Goal: Transaction & Acquisition: Purchase product/service

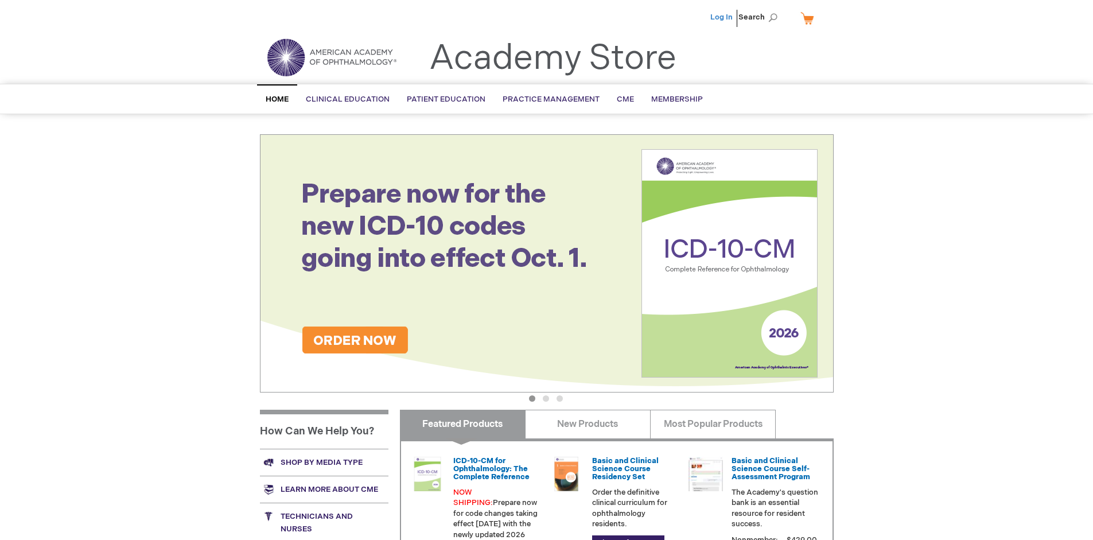
click at [722, 17] on link "Log In" at bounding box center [721, 17] width 22 height 9
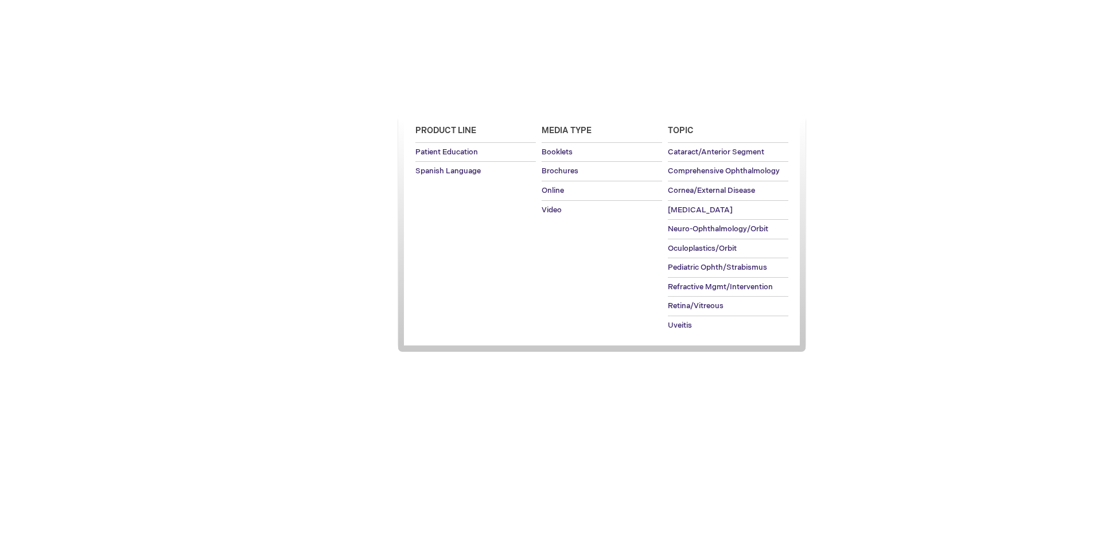
click at [443, 99] on span "Patient Education" at bounding box center [446, 99] width 79 height 9
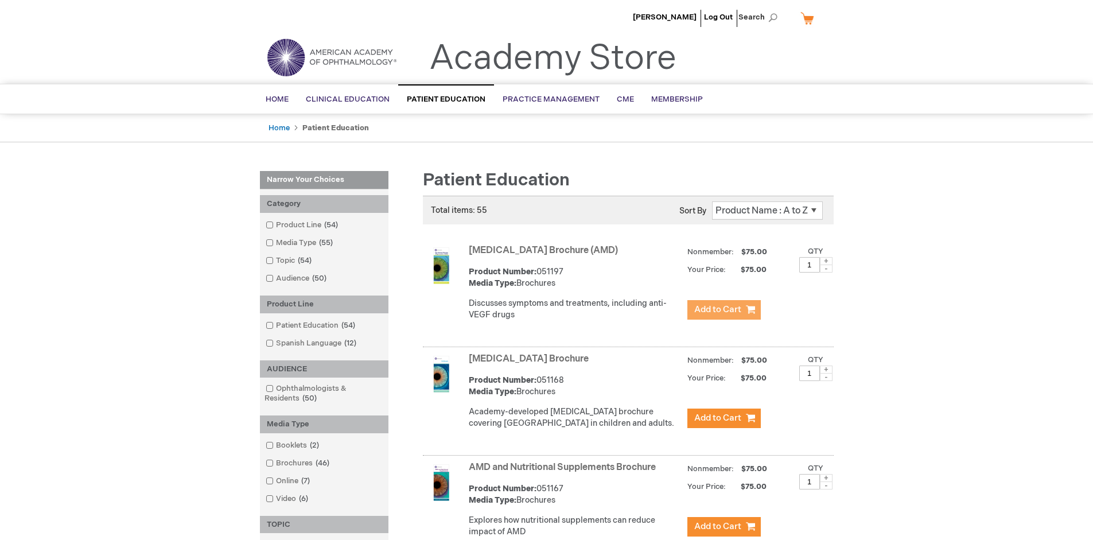
click at [723, 310] on span "Add to Cart" at bounding box center [717, 309] width 47 height 11
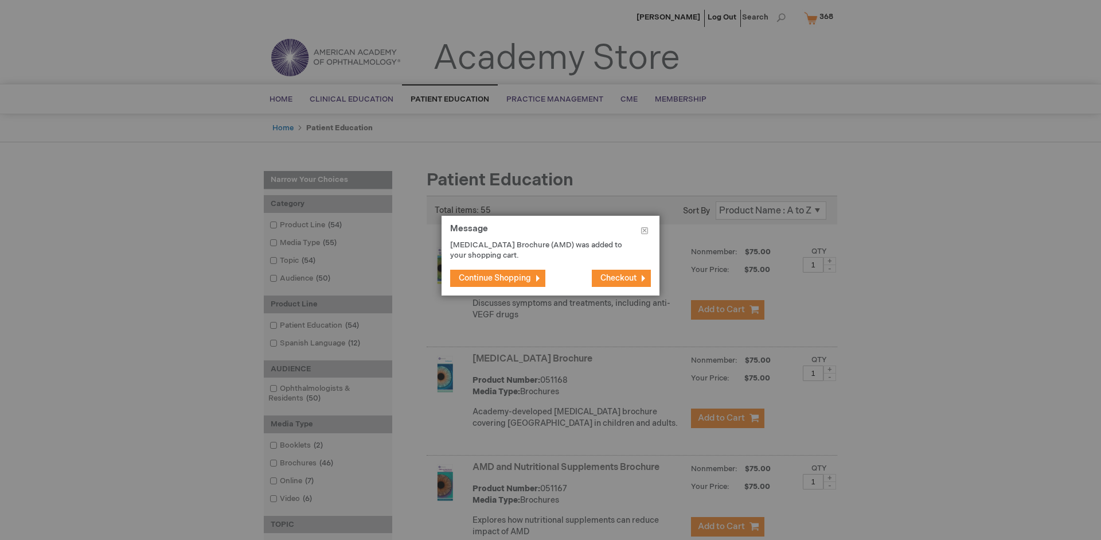
click at [495, 278] on span "Continue Shopping" at bounding box center [495, 278] width 72 height 10
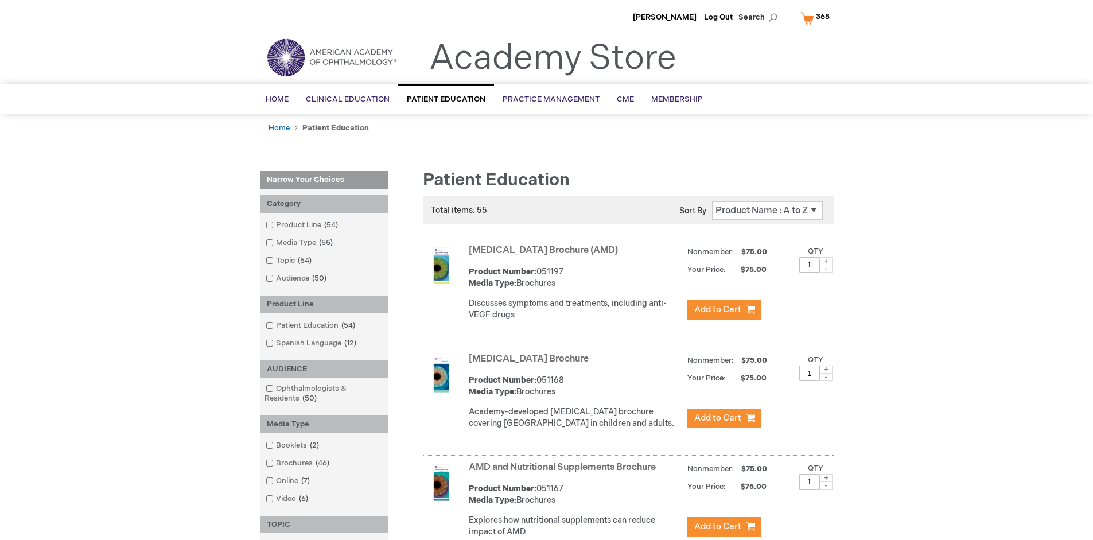
click at [564, 473] on link "AMD and Nutritional Supplements Brochure" at bounding box center [562, 467] width 187 height 11
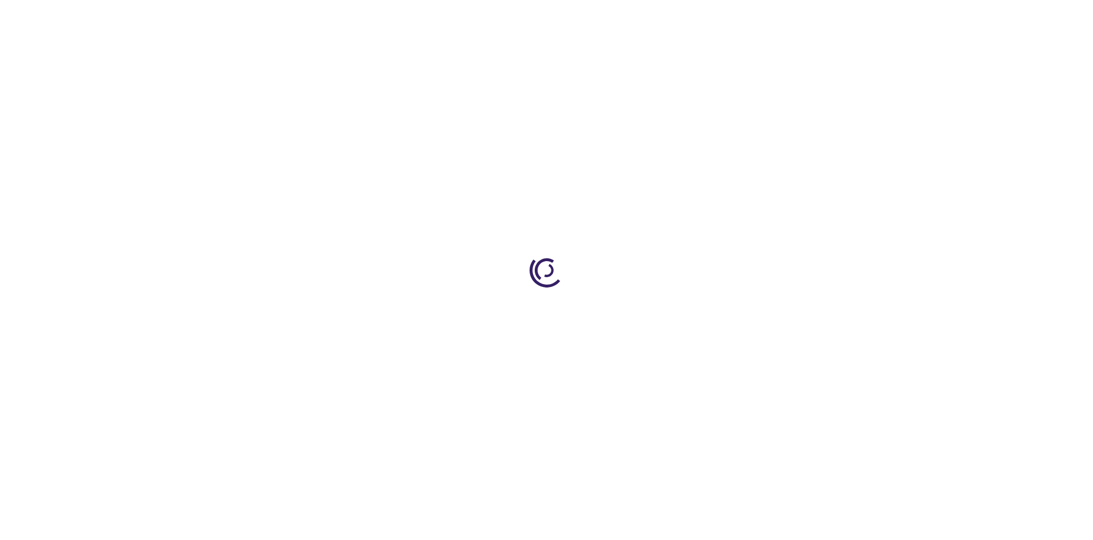
type input "1"
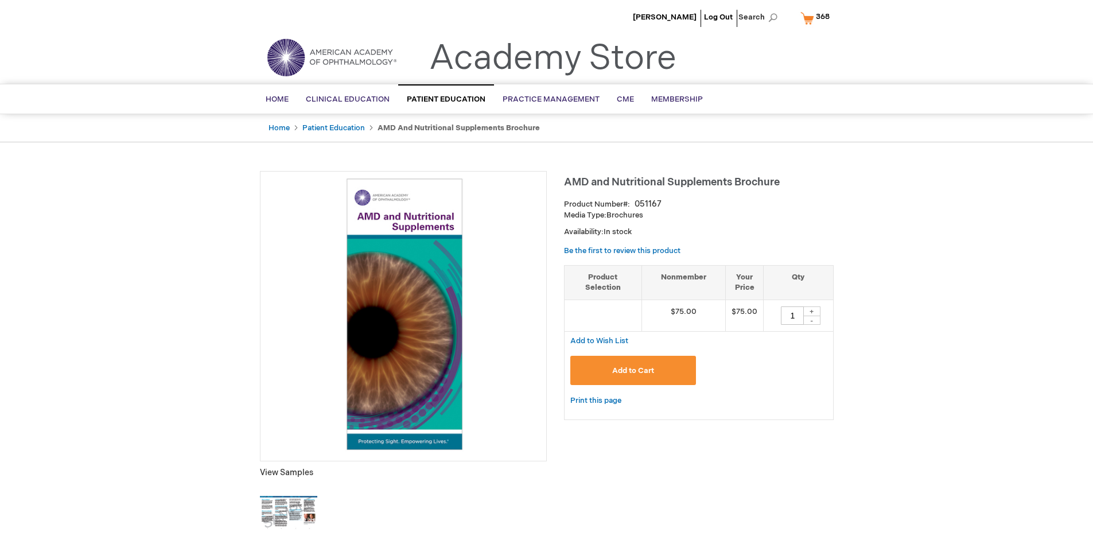
click at [633, 370] on span "Add to Cart" at bounding box center [633, 370] width 42 height 9
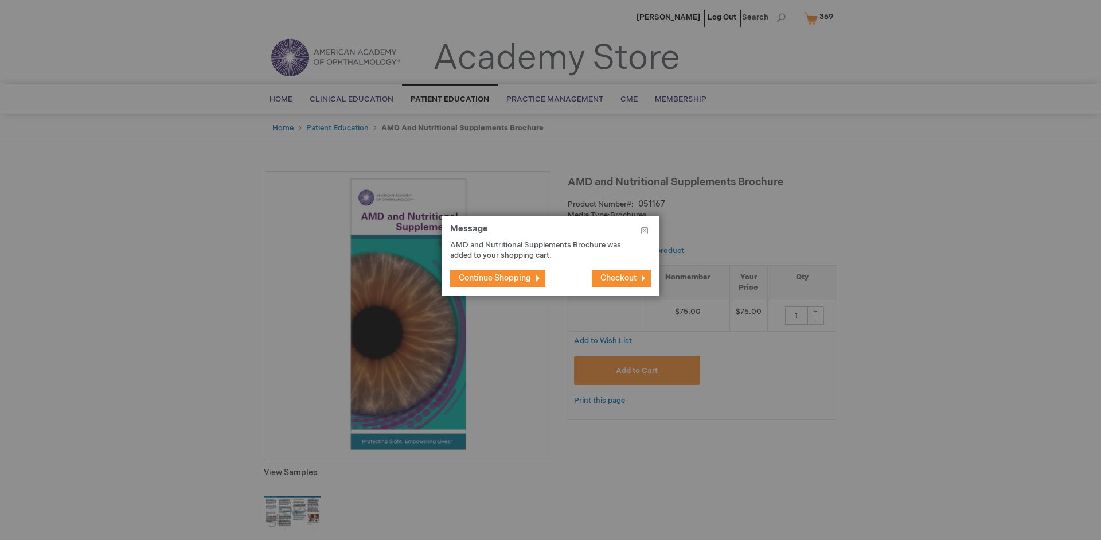
click at [495, 278] on span "Continue Shopping" at bounding box center [495, 278] width 72 height 10
